Goal: Find specific page/section

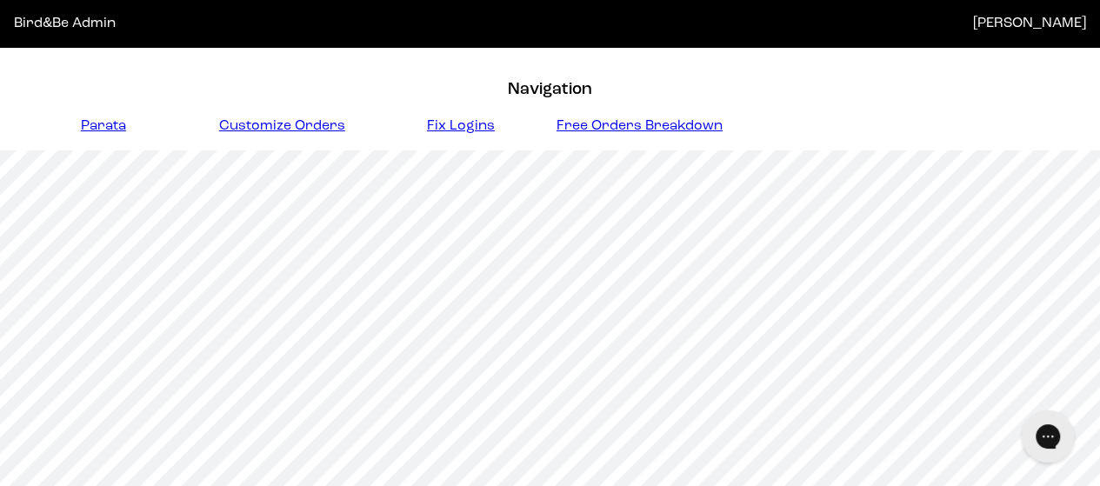
scroll to position [416, 0]
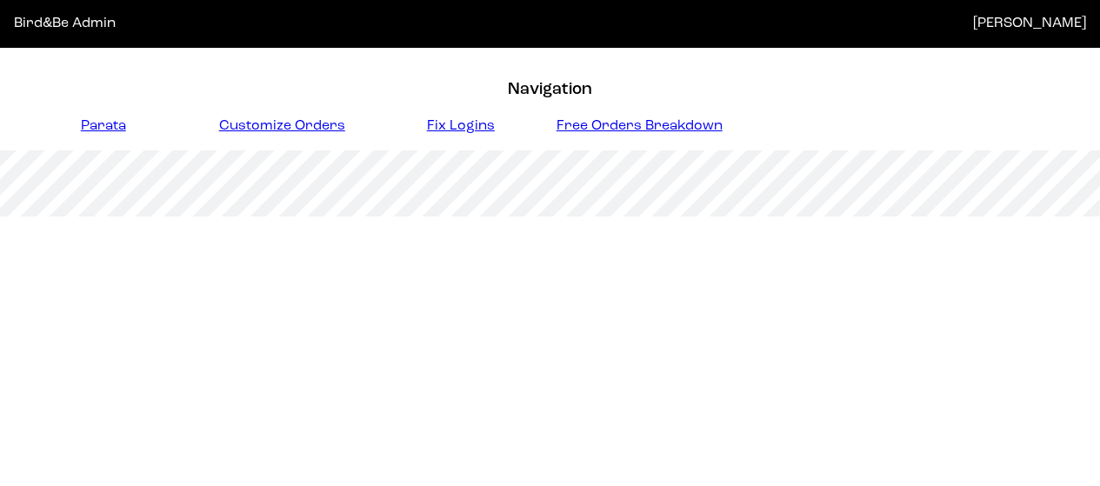
click at [447, 119] on link "Fix Logins" at bounding box center [460, 127] width 179 height 20
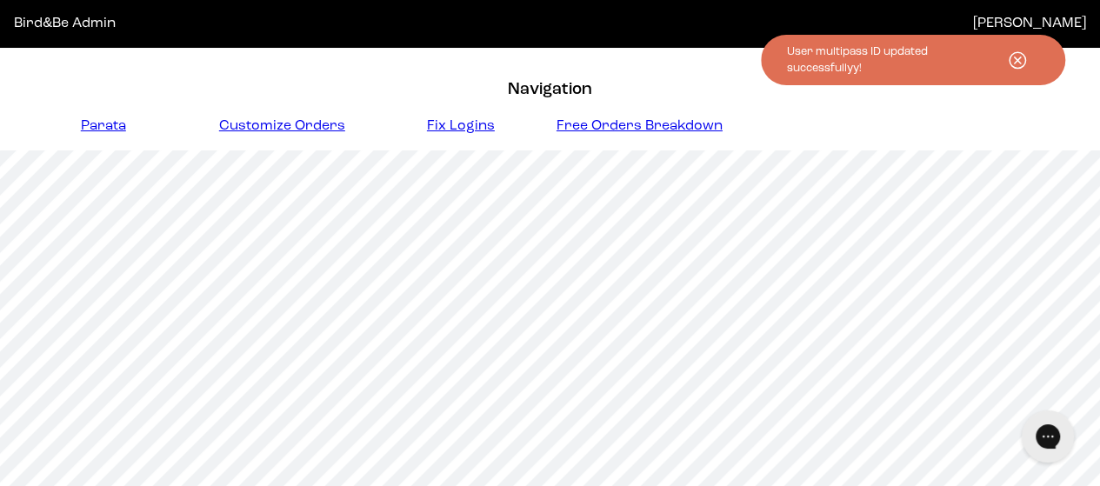
click at [475, 135] on link "Fix Logins" at bounding box center [460, 127] width 179 height 20
click at [450, 138] on nav "Navigation Parata Customize Orders Fix Logins Free Orders Breakdown" at bounding box center [550, 99] width 1100 height 103
